Goal: Go to known website: Access a specific website the user already knows

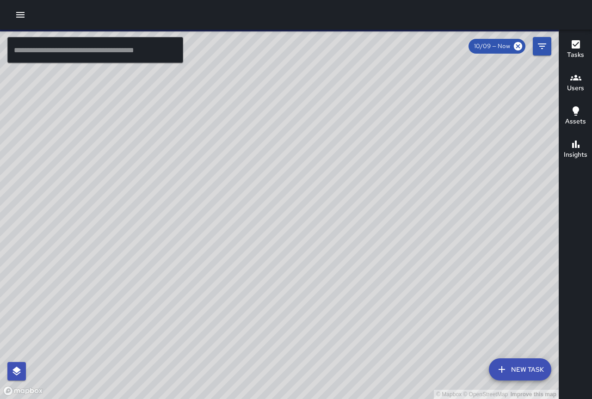
drag, startPoint x: 359, startPoint y: 264, endPoint x: 262, endPoint y: 226, distance: 104.8
click at [262, 226] on div "© Mapbox © OpenStreetMap Improve this map" at bounding box center [279, 214] width 558 height 369
drag, startPoint x: 452, startPoint y: 267, endPoint x: 374, endPoint y: 158, distance: 134.8
click at [374, 158] on div "© Mapbox © OpenStreetMap Improve this map" at bounding box center [279, 214] width 558 height 369
drag, startPoint x: 394, startPoint y: 208, endPoint x: 393, endPoint y: 225, distance: 17.1
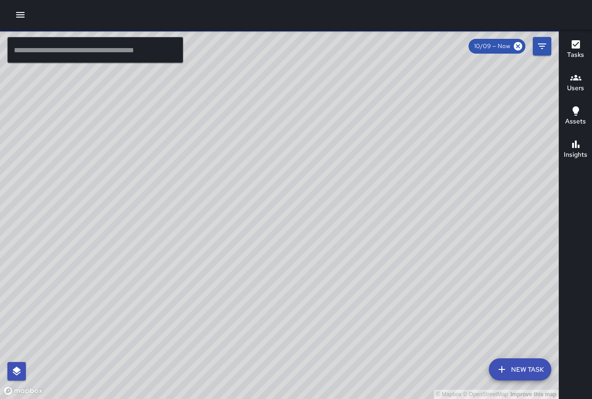
click at [393, 225] on div "© Mapbox © OpenStreetMap Improve this map" at bounding box center [279, 214] width 558 height 369
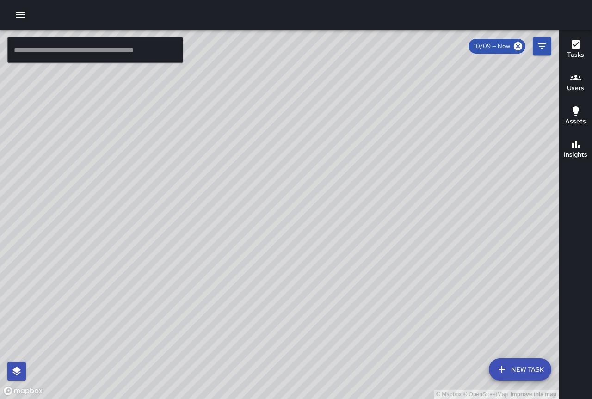
drag, startPoint x: 454, startPoint y: 289, endPoint x: 445, endPoint y: 246, distance: 44.5
click at [445, 246] on div "© Mapbox © OpenStreetMap Improve this map" at bounding box center [279, 214] width 558 height 369
